Goal: Task Accomplishment & Management: Manage account settings

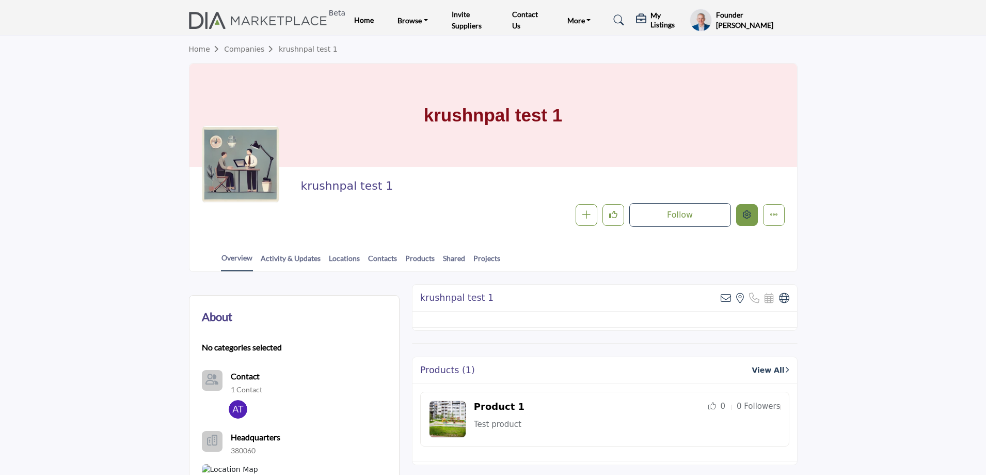
click at [743, 215] on icon "Edit company" at bounding box center [747, 214] width 8 height 8
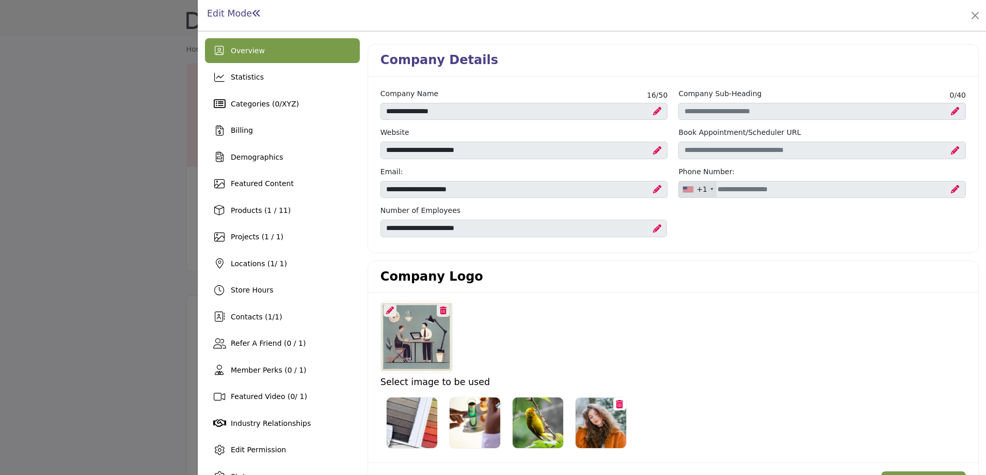
scroll to position [103, 0]
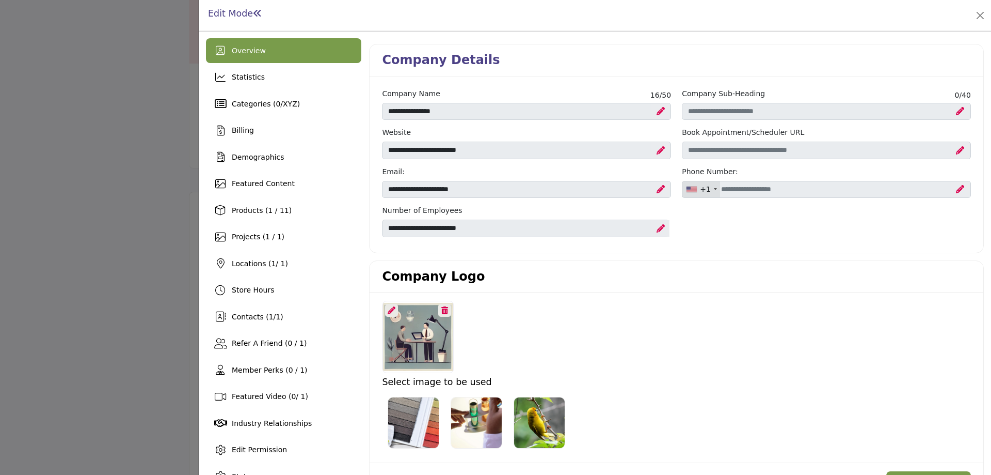
click at [28, 101] on div at bounding box center [495, 237] width 991 height 475
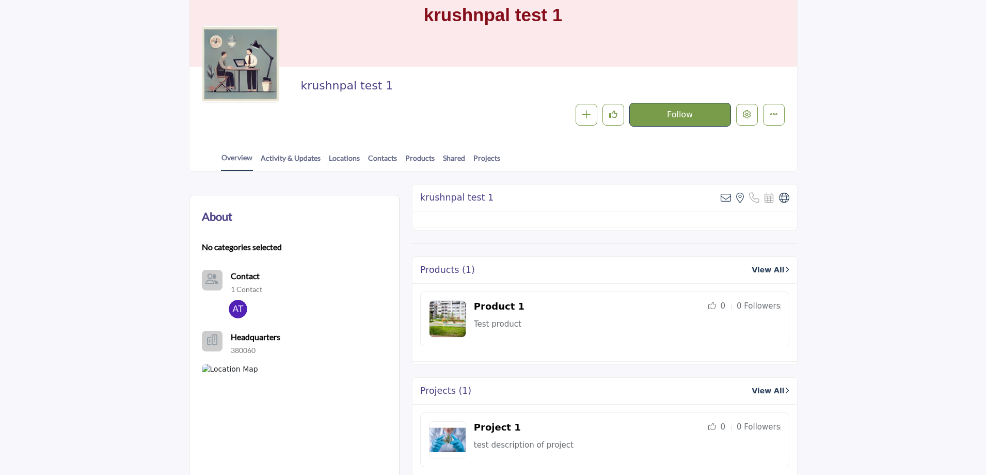
scroll to position [103, 0]
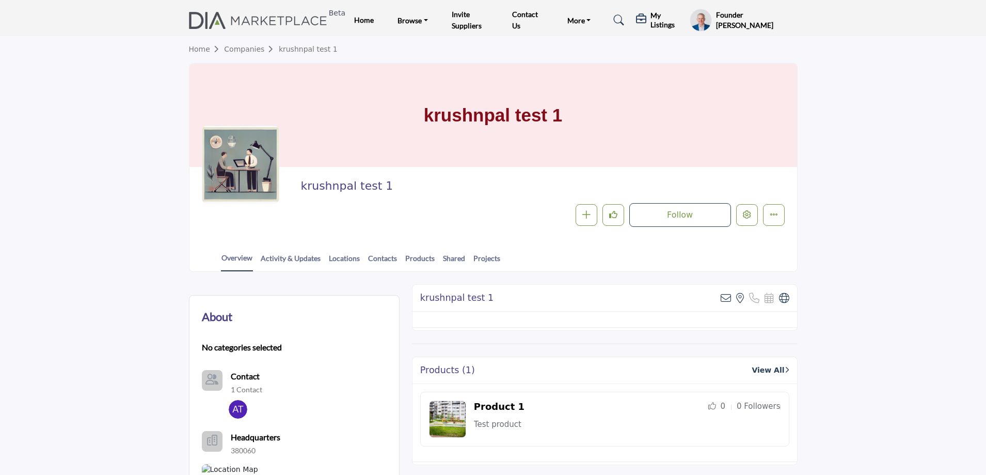
scroll to position [103, 0]
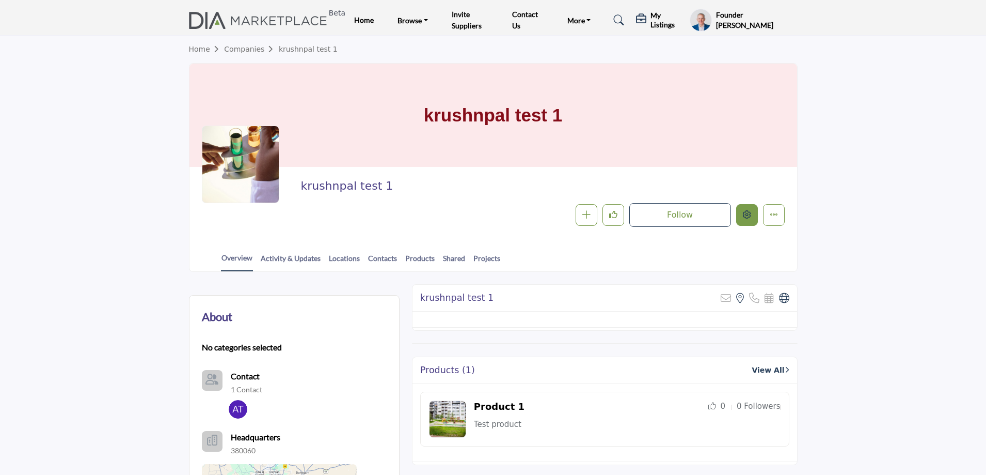
click at [749, 218] on icon "Edit company" at bounding box center [747, 214] width 8 height 8
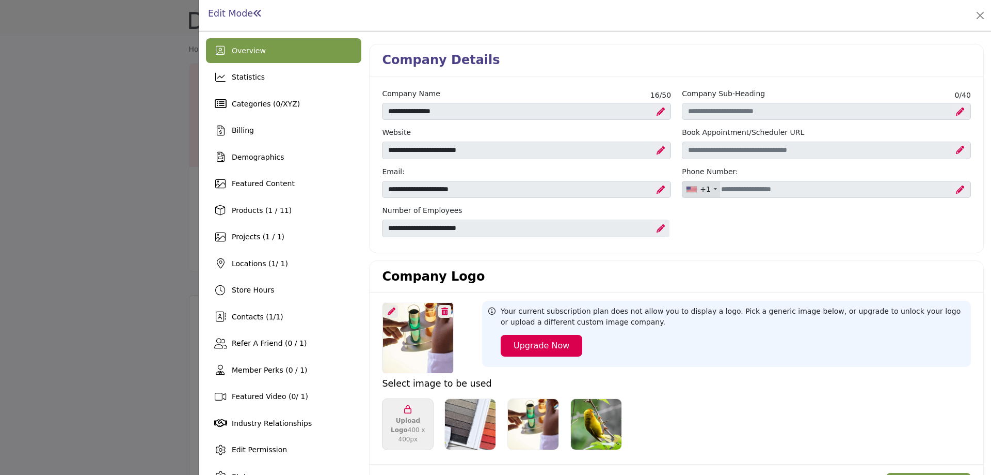
click at [392, 312] on icon at bounding box center [392, 311] width 8 height 8
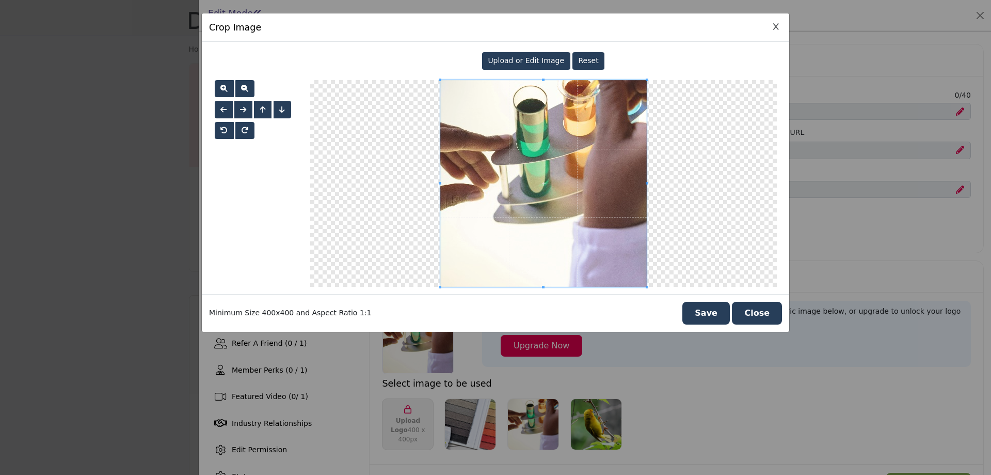
click at [527, 59] on span "Upload or Edit Image" at bounding box center [526, 60] width 76 height 8
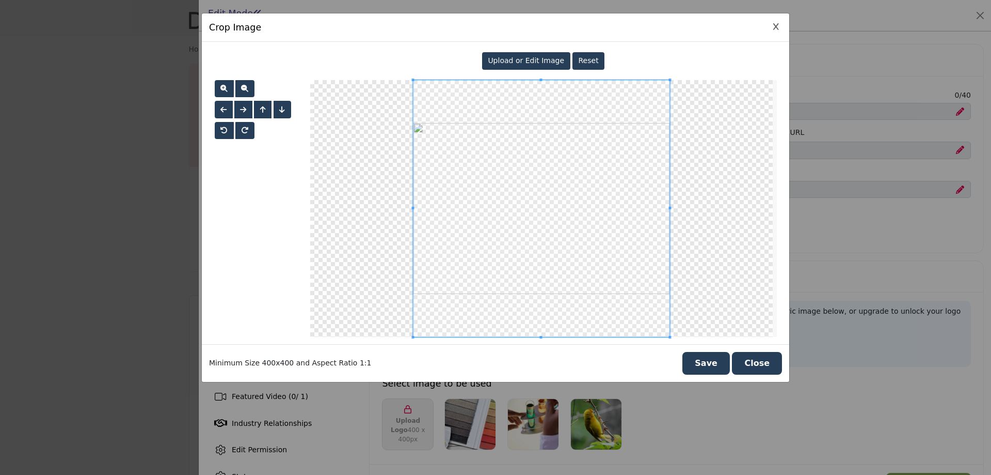
click at [714, 366] on button "Save" at bounding box center [707, 363] width 48 height 23
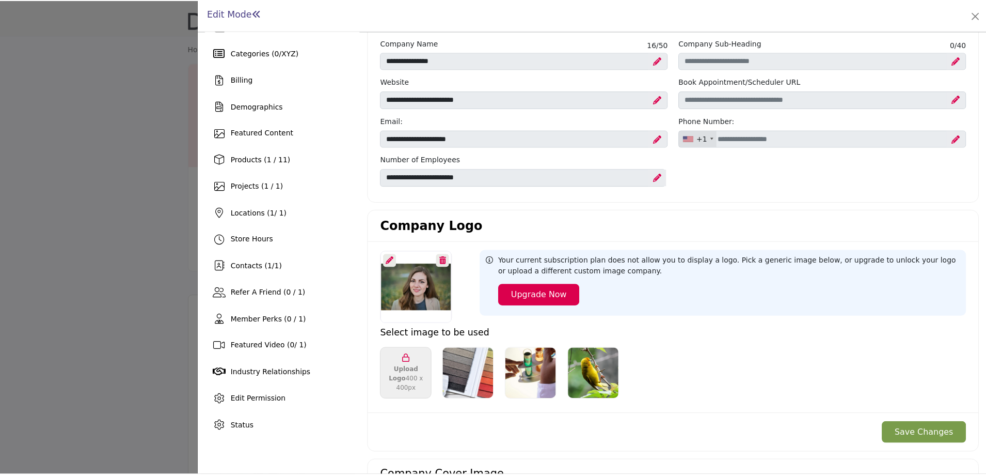
scroll to position [103, 0]
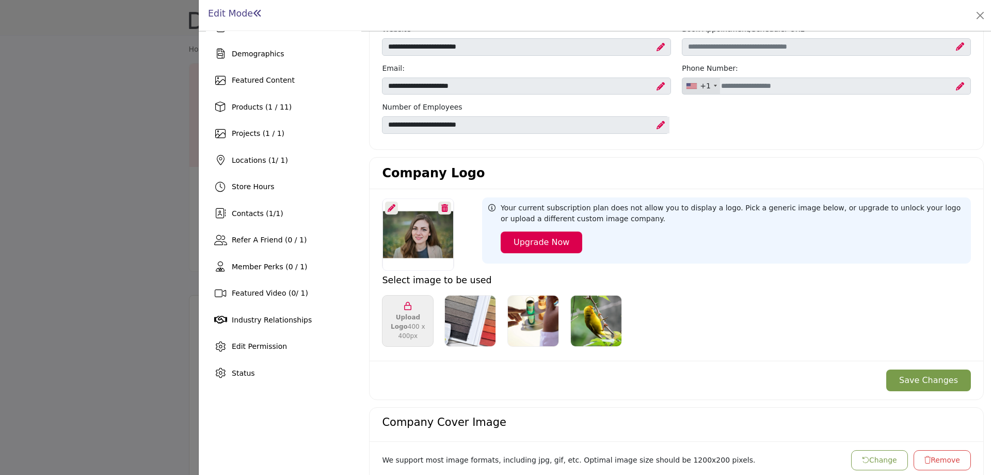
click at [940, 386] on button "Save Changes" at bounding box center [929, 380] width 85 height 22
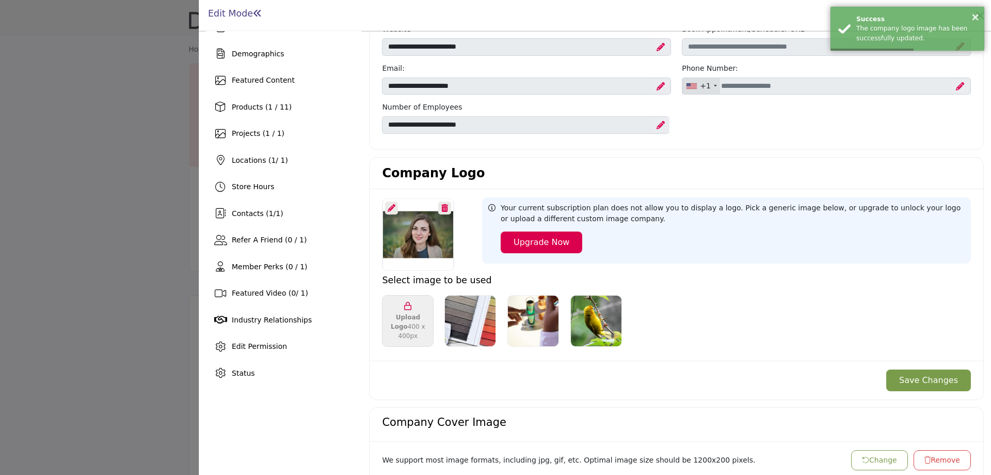
click at [139, 204] on div at bounding box center [495, 237] width 991 height 475
